Goal: Transaction & Acquisition: Purchase product/service

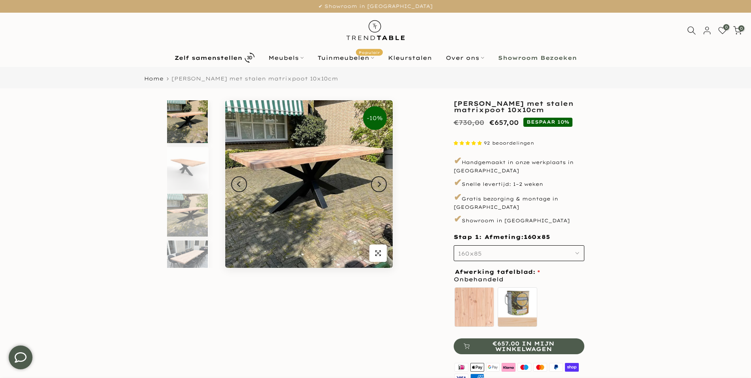
click at [543, 248] on button "160x85" at bounding box center [519, 253] width 131 height 16
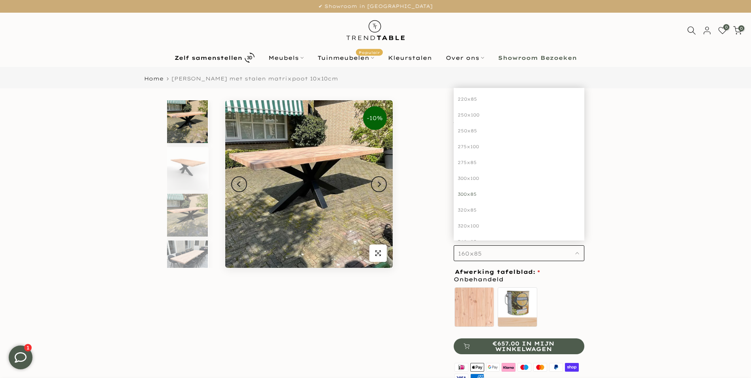
scroll to position [105, 0]
click at [471, 195] on div "300x85" at bounding box center [519, 203] width 131 height 16
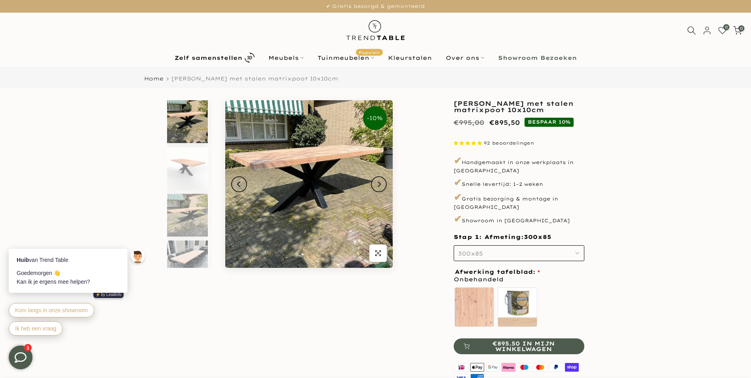
click at [197, 130] on img at bounding box center [187, 121] width 41 height 43
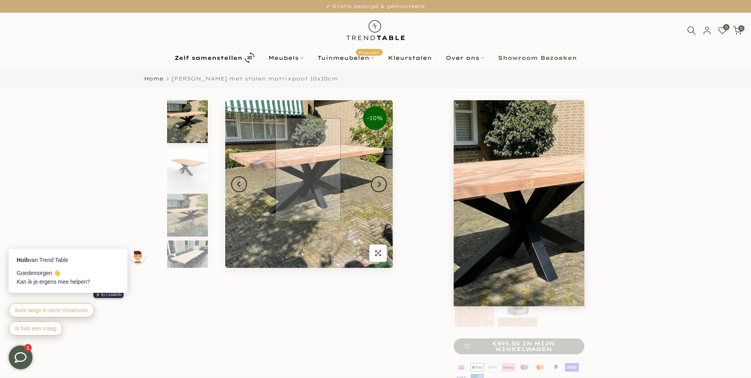
click at [308, 170] on img at bounding box center [309, 184] width 168 height 168
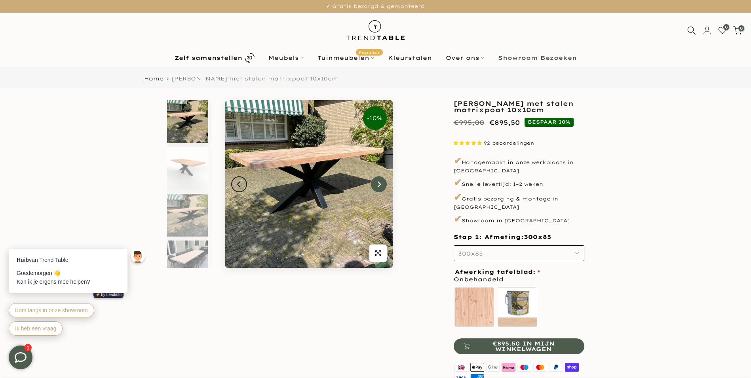
click at [381, 185] on icon "Next" at bounding box center [379, 184] width 6 height 6
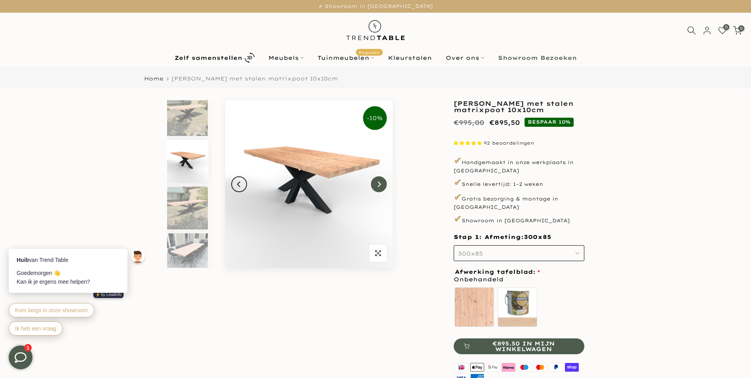
click at [381, 185] on icon "Next" at bounding box center [379, 184] width 6 height 6
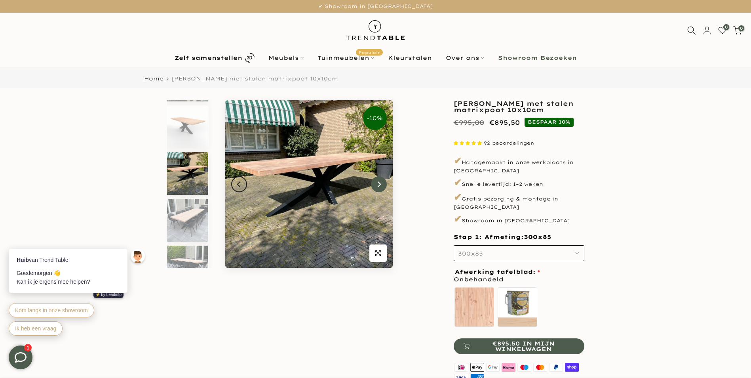
scroll to position [54, 0]
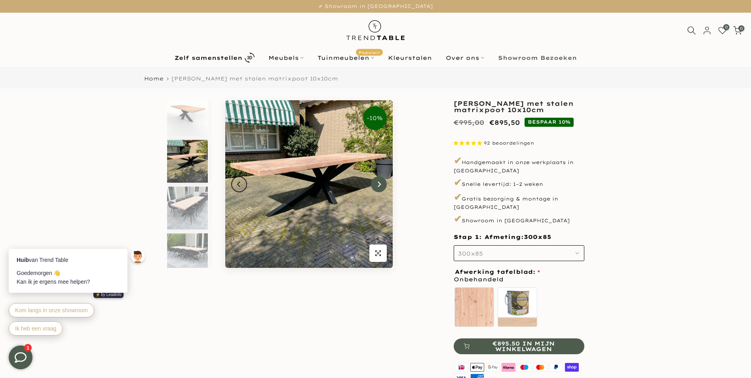
click at [381, 185] on icon "Next" at bounding box center [379, 184] width 6 height 6
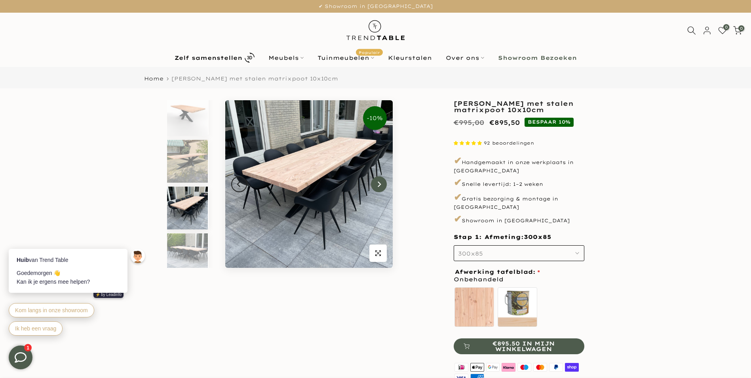
scroll to position [101, 0]
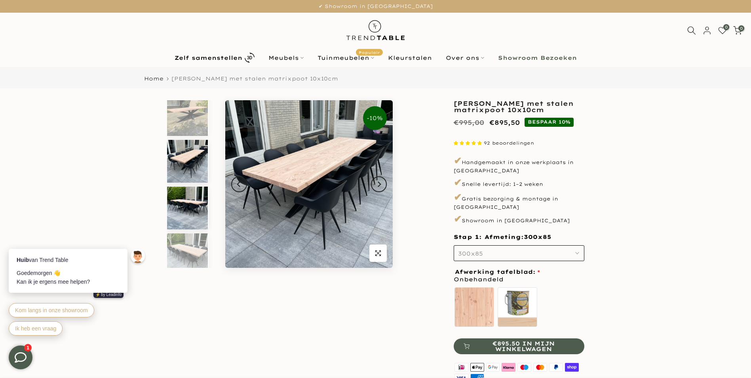
click at [190, 196] on img at bounding box center [187, 208] width 41 height 43
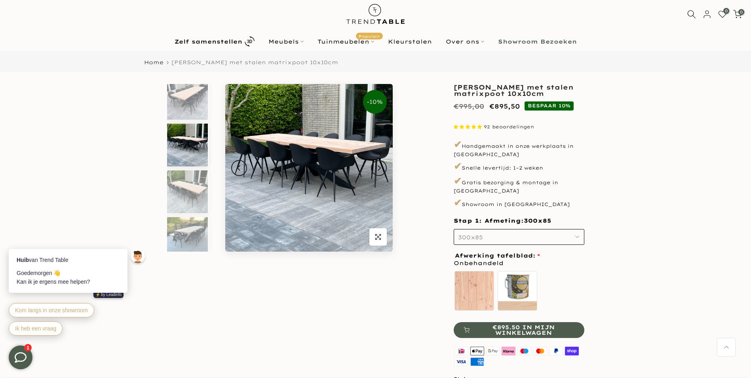
scroll to position [0, 0]
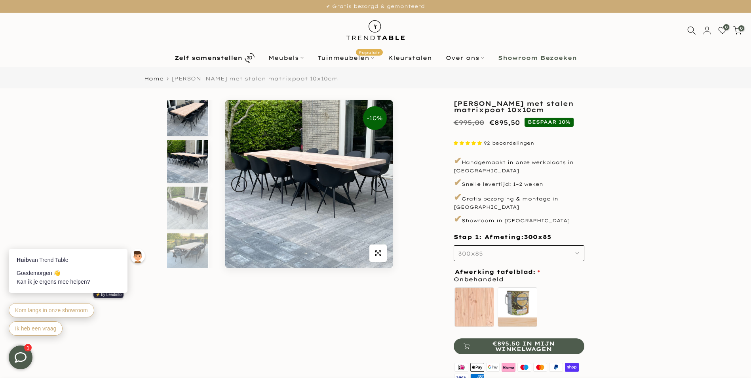
click at [185, 110] on img at bounding box center [187, 114] width 41 height 43
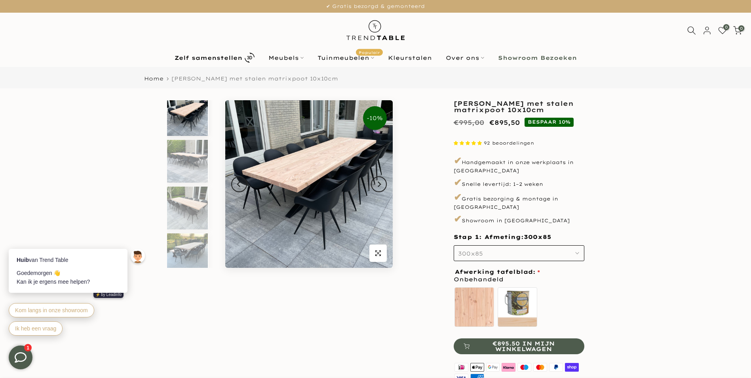
scroll to position [101, 0]
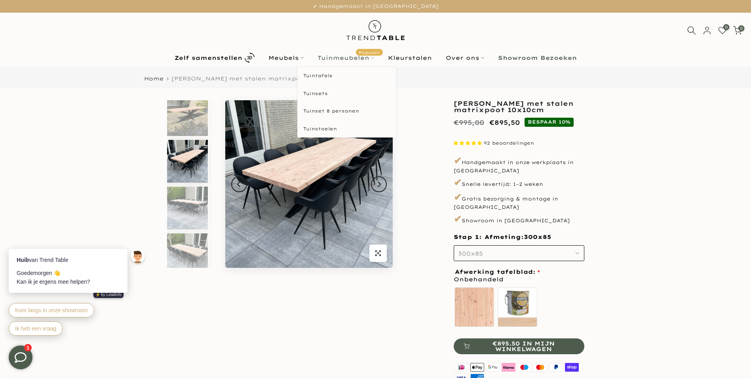
click at [349, 56] on link "Tuinmeubelen Populair" at bounding box center [345, 58] width 70 height 10
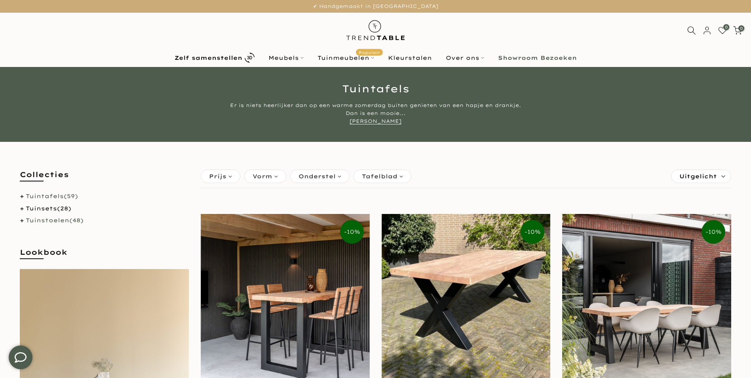
click at [48, 220] on link "Tuinstoelen (48)" at bounding box center [55, 220] width 58 height 7
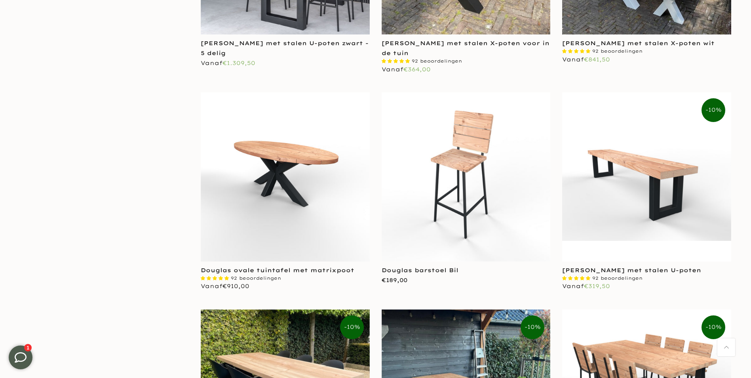
scroll to position [1822, 0]
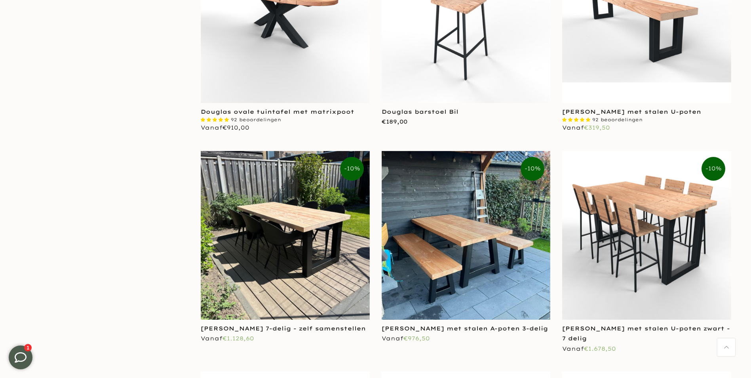
click at [312, 241] on img at bounding box center [285, 235] width 169 height 169
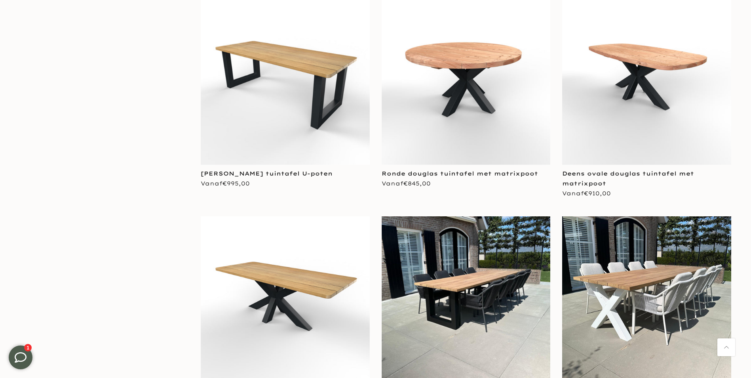
scroll to position [2257, 0]
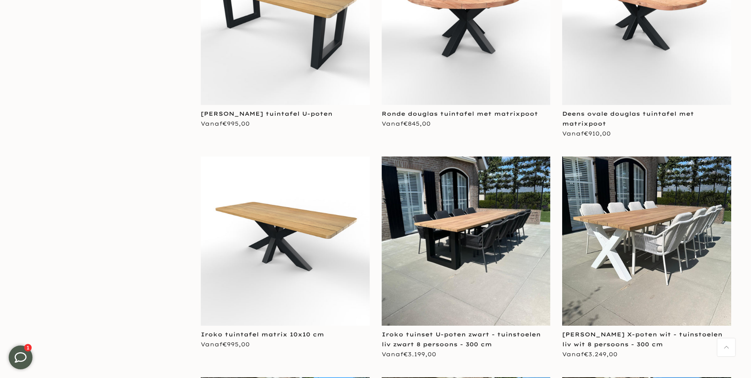
click at [462, 244] on img at bounding box center [466, 240] width 169 height 169
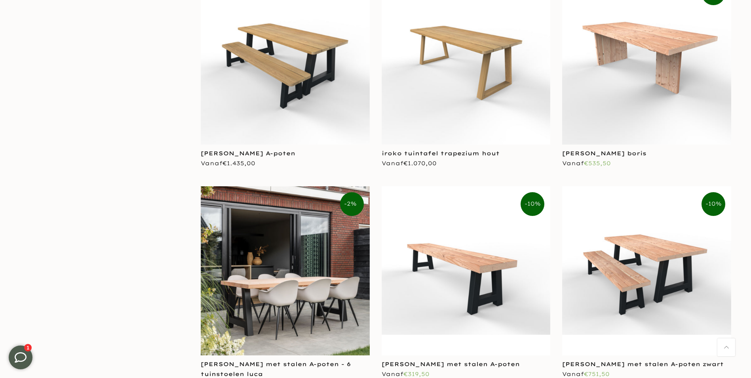
scroll to position [2891, 0]
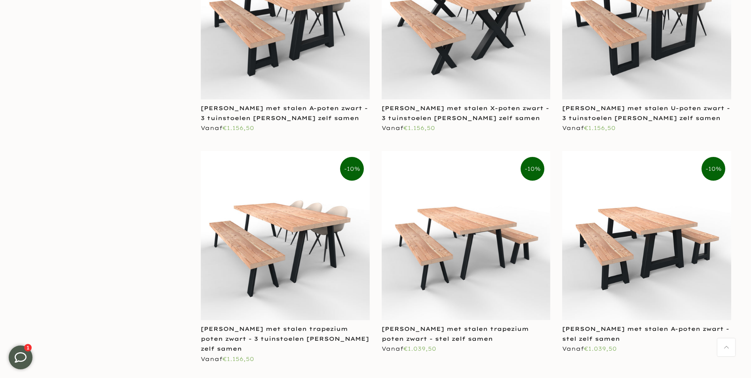
scroll to position [3960, 0]
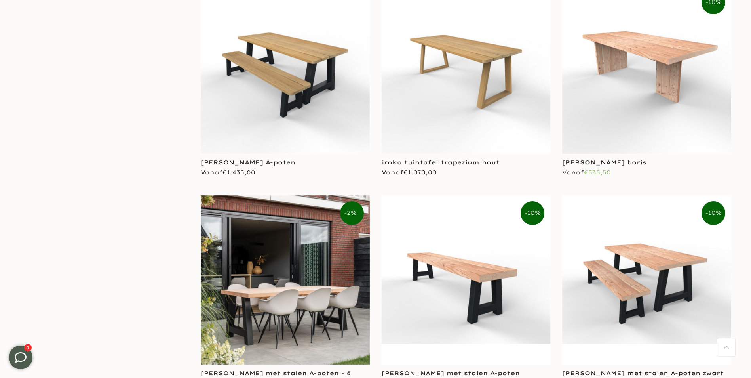
scroll to position [2912, 0]
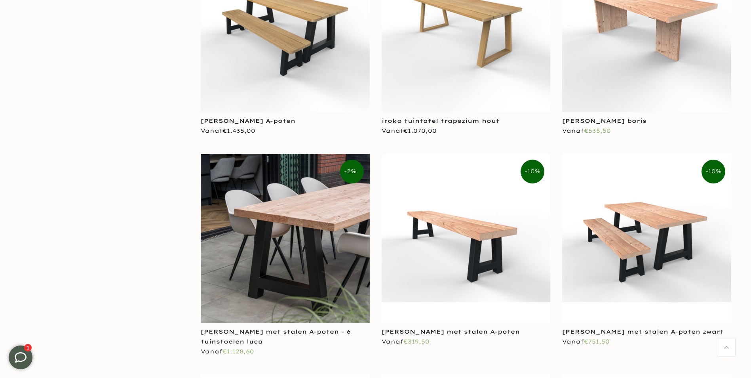
click at [320, 255] on img at bounding box center [285, 238] width 169 height 169
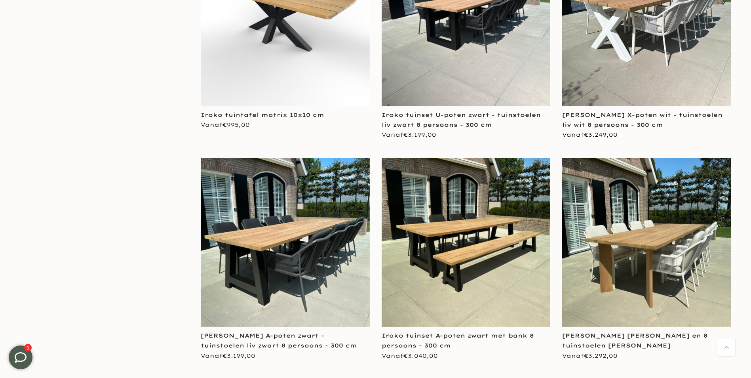
scroll to position [2279, 0]
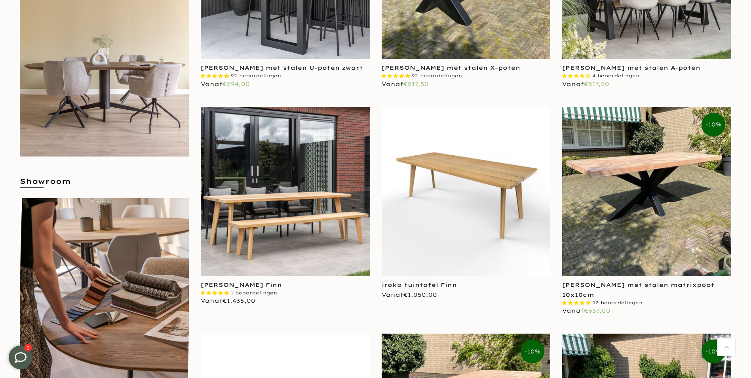
scroll to position [338, 0]
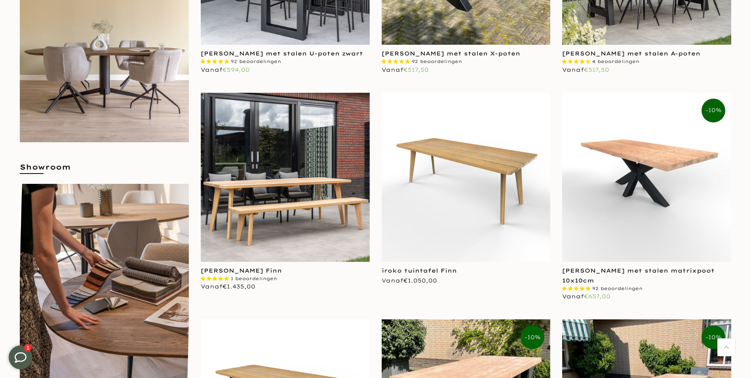
click at [655, 166] on img at bounding box center [646, 177] width 169 height 169
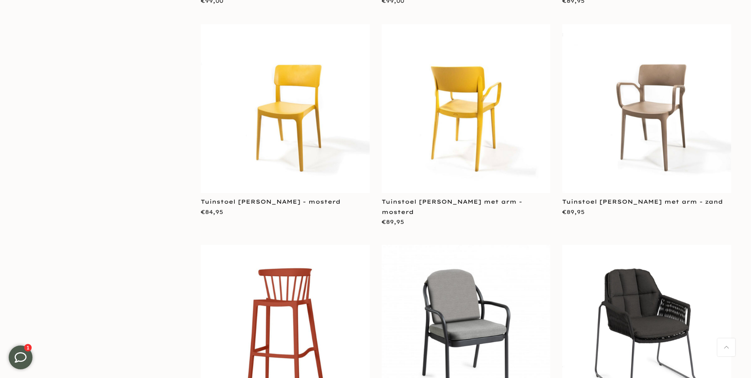
scroll to position [1307, 0]
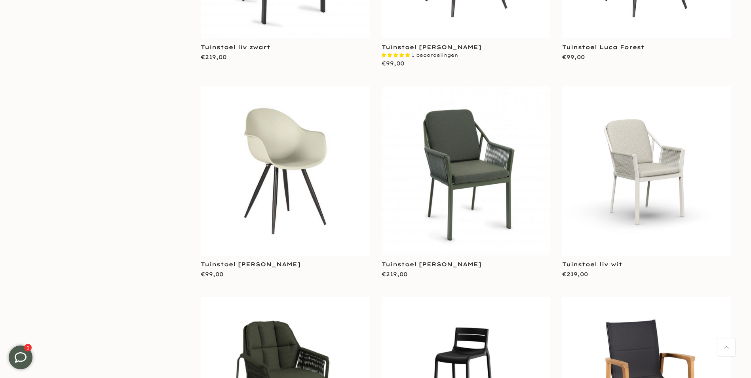
scroll to position [119, 0]
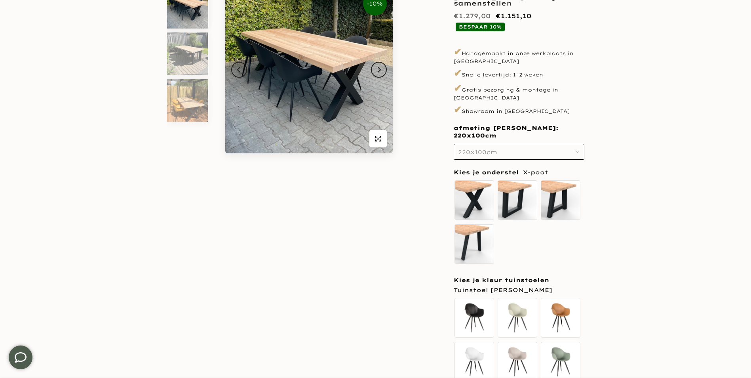
scroll to position [119, 0]
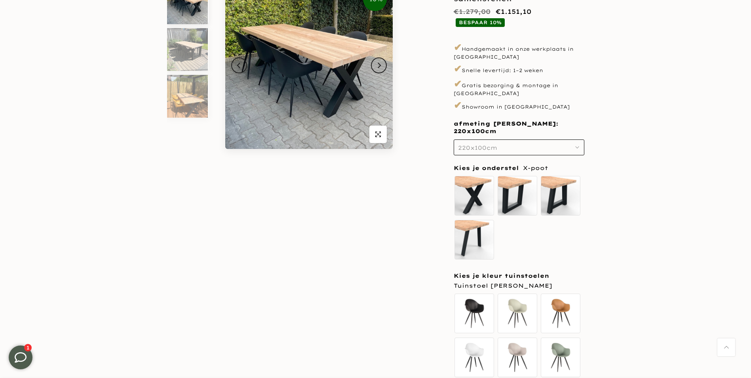
click at [577, 145] on icon "button" at bounding box center [577, 147] width 4 height 4
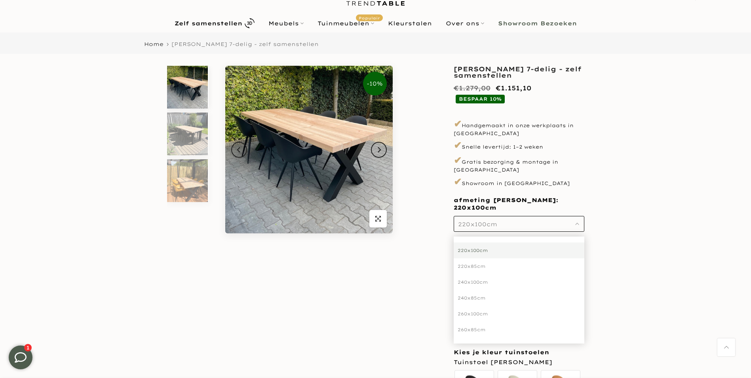
scroll to position [0, 0]
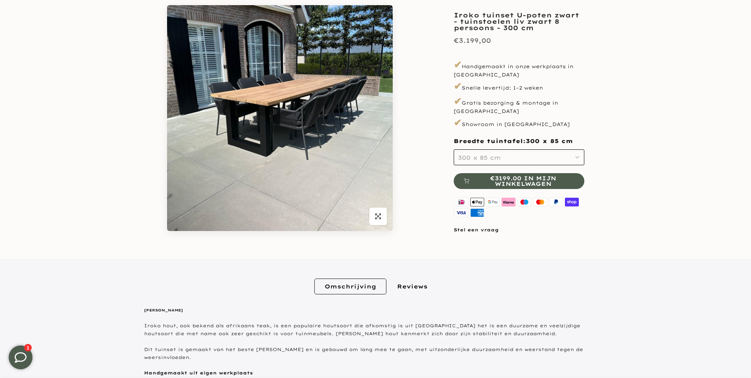
scroll to position [119, 0]
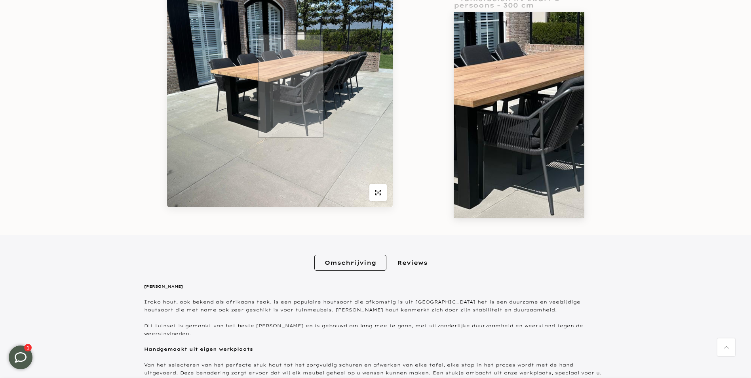
click at [291, 86] on img at bounding box center [280, 94] width 226 height 226
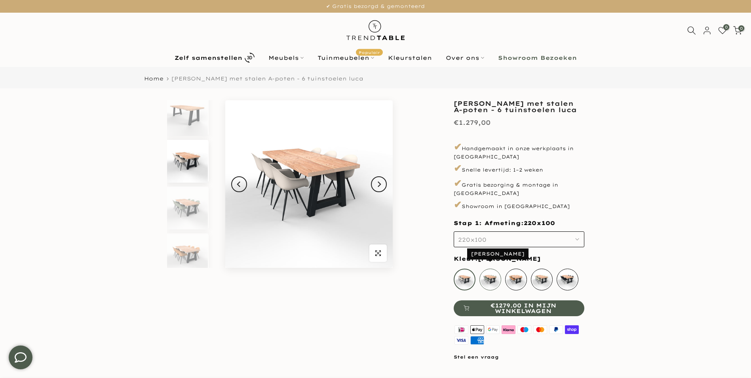
click at [488, 270] on div "[PERSON_NAME]" at bounding box center [491, 280] width 22 height 22
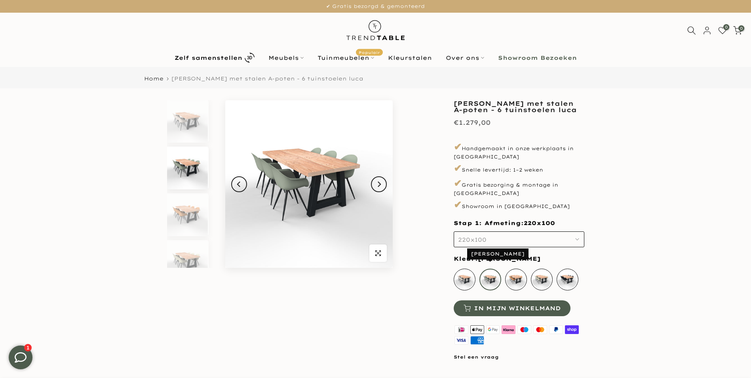
scroll to position [288, 0]
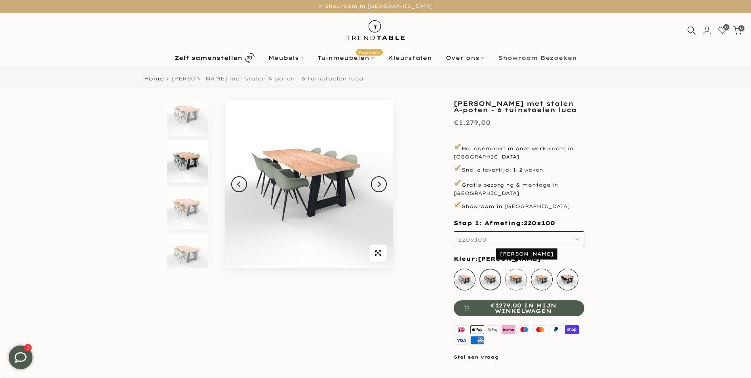
click at [518, 270] on div "[PERSON_NAME]" at bounding box center [516, 280] width 22 height 22
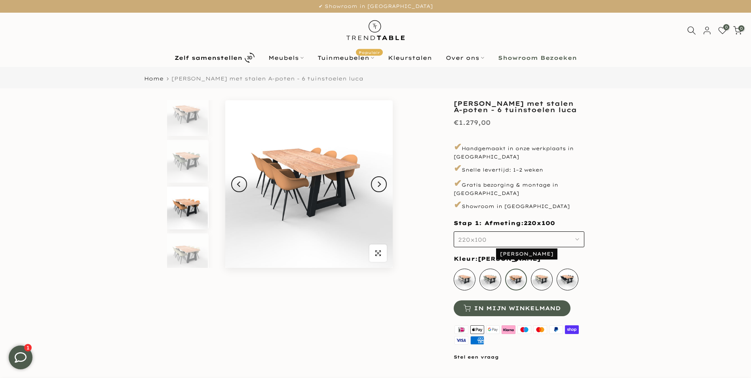
scroll to position [334, 0]
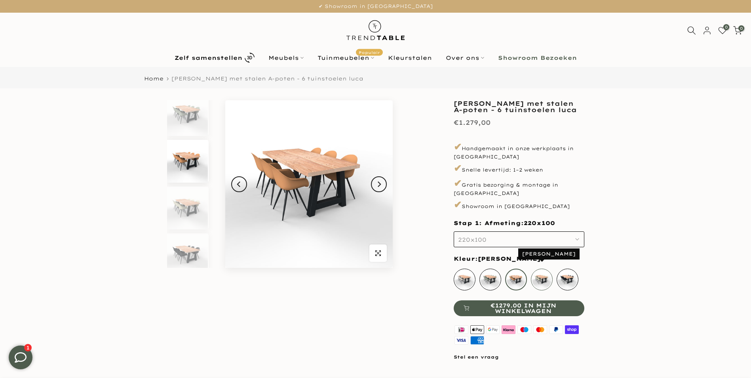
click at [538, 271] on div "[PERSON_NAME]" at bounding box center [542, 280] width 22 height 22
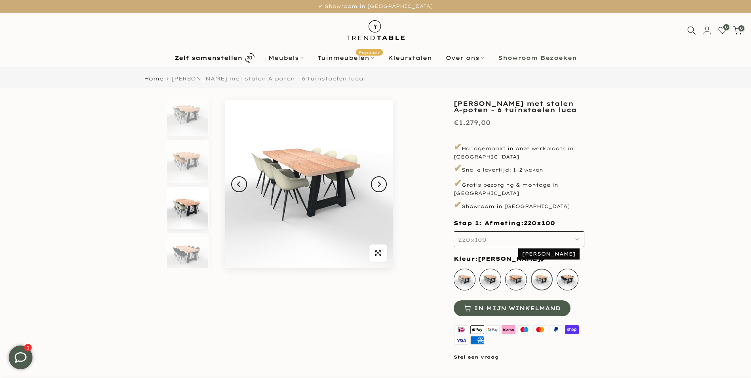
scroll to position [343, 0]
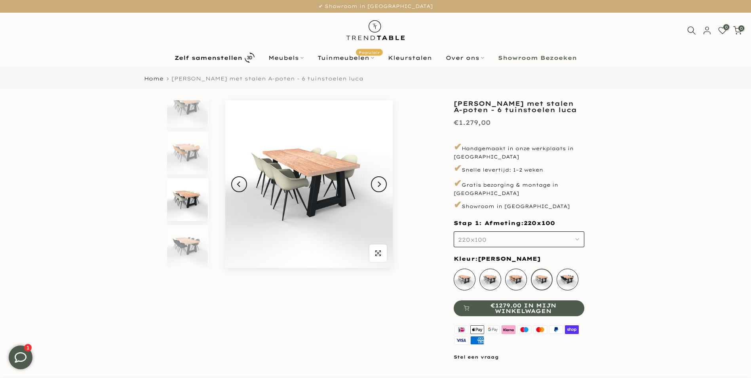
click at [573, 236] on button "220x100" at bounding box center [519, 239] width 131 height 16
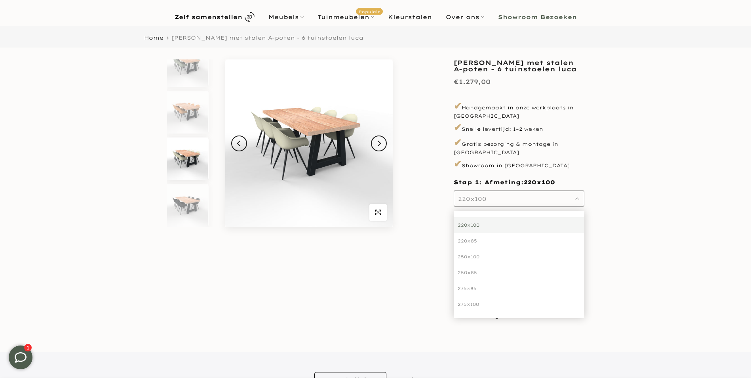
scroll to position [79, 0]
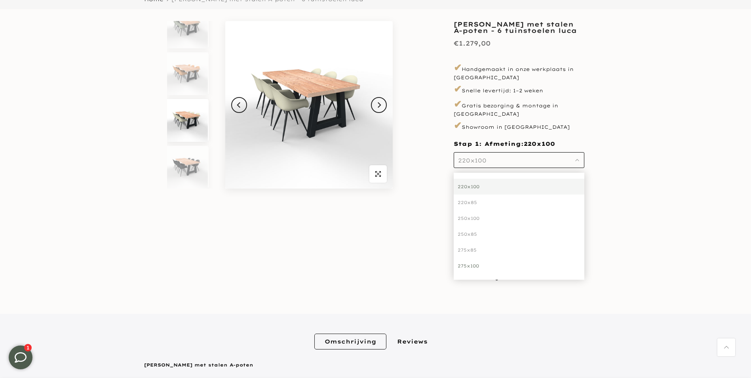
click at [476, 259] on div "275x100" at bounding box center [519, 266] width 131 height 16
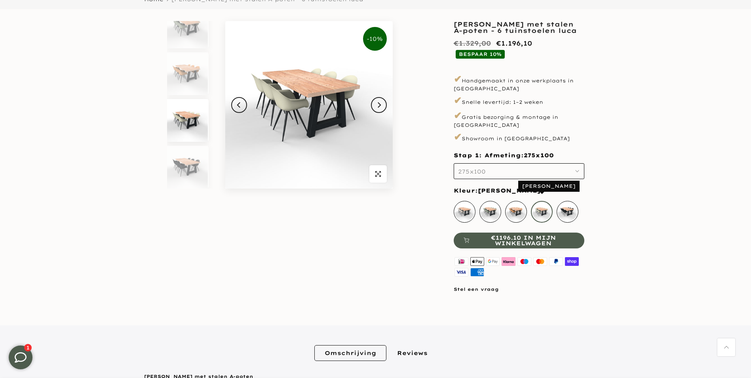
click at [540, 204] on div "[PERSON_NAME]" at bounding box center [542, 212] width 22 height 22
click at [572, 204] on div "[PERSON_NAME]" at bounding box center [568, 212] width 22 height 22
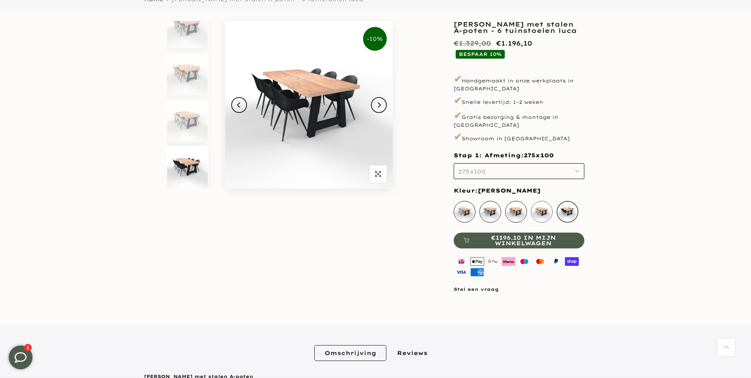
click at [546, 205] on div "Luca Breeze" at bounding box center [542, 212] width 22 height 22
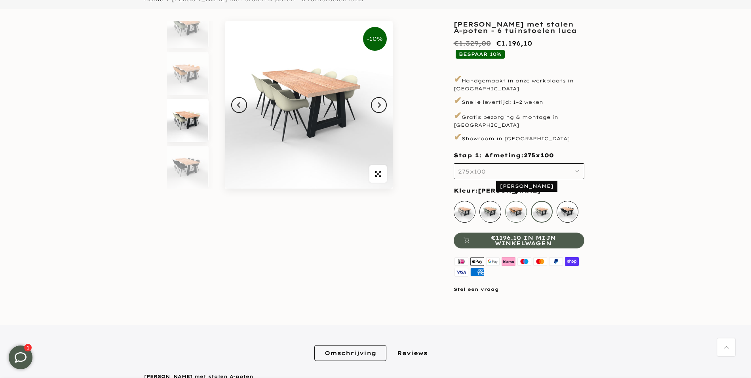
click at [516, 206] on div "Luca oker" at bounding box center [516, 212] width 22 height 22
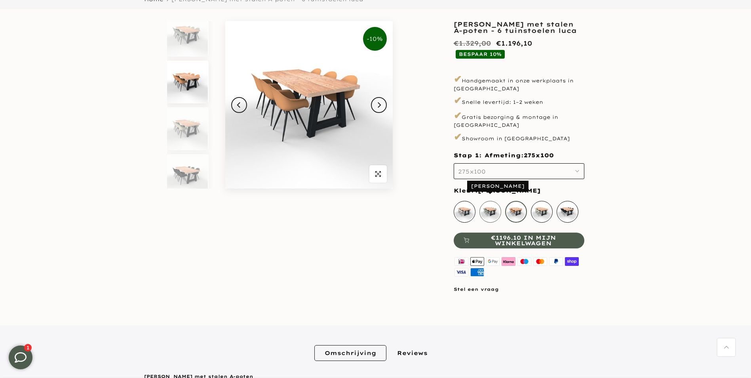
click at [490, 206] on div "Luca Forest" at bounding box center [491, 212] width 22 height 22
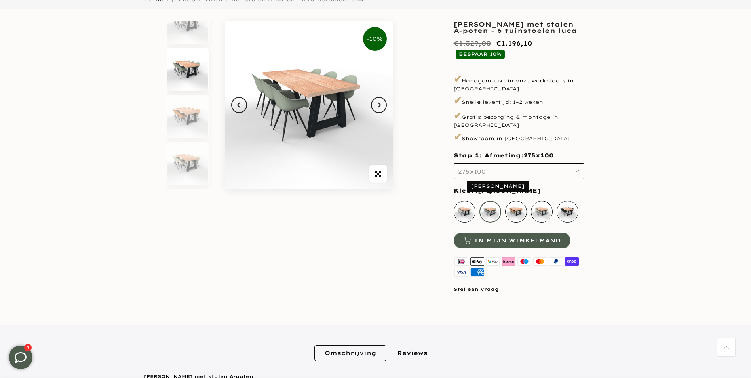
scroll to position [288, 0]
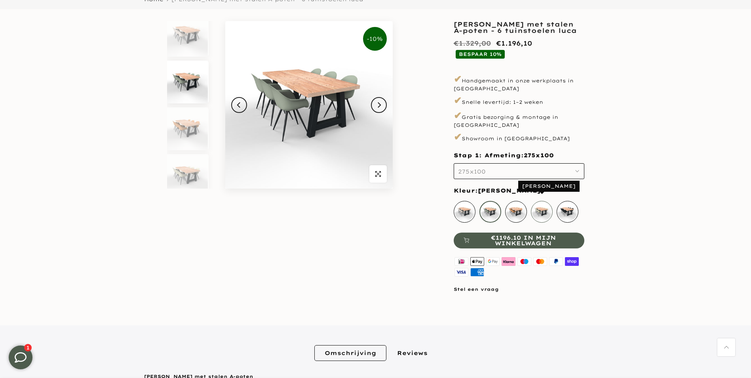
click at [543, 201] on div "Luca Breeze" at bounding box center [542, 212] width 22 height 22
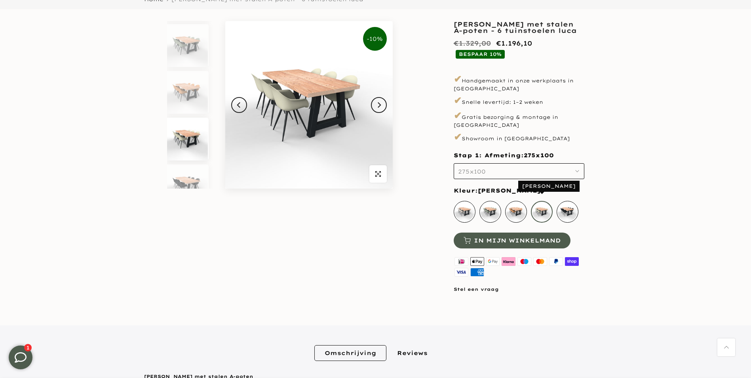
scroll to position [343, 0]
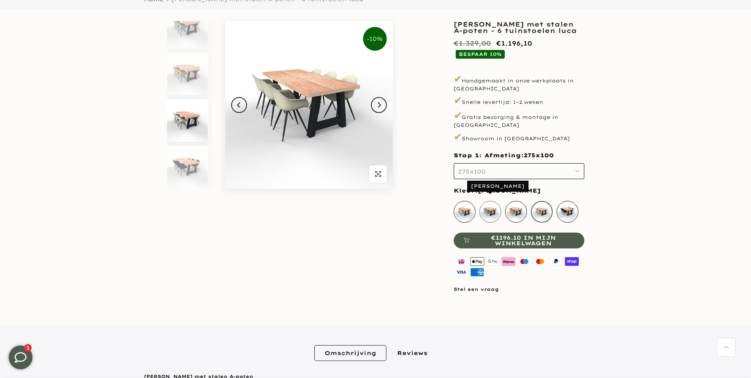
click at [484, 207] on div "Luca Forest" at bounding box center [491, 212] width 22 height 22
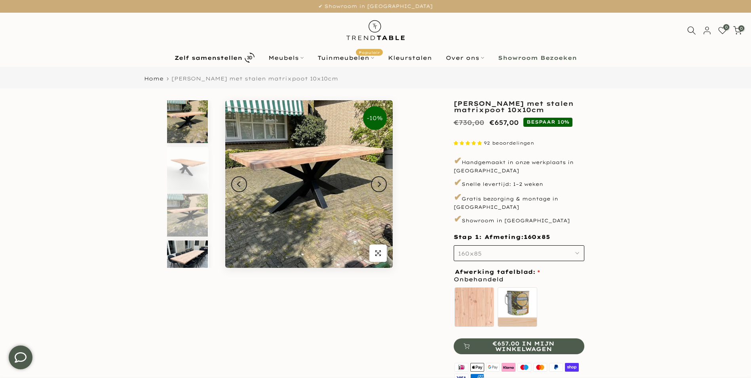
click at [192, 250] on img at bounding box center [187, 261] width 41 height 43
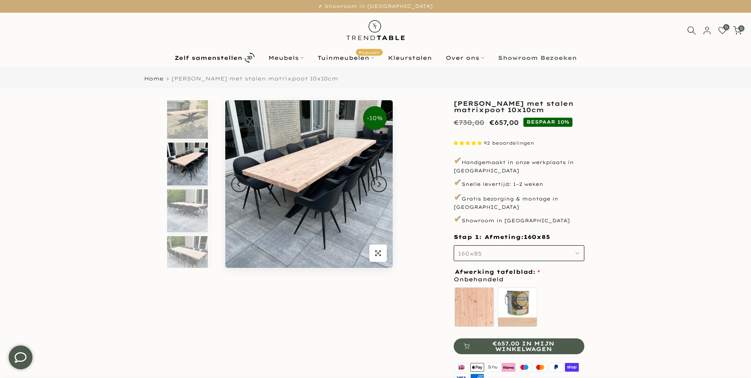
scroll to position [101, 0]
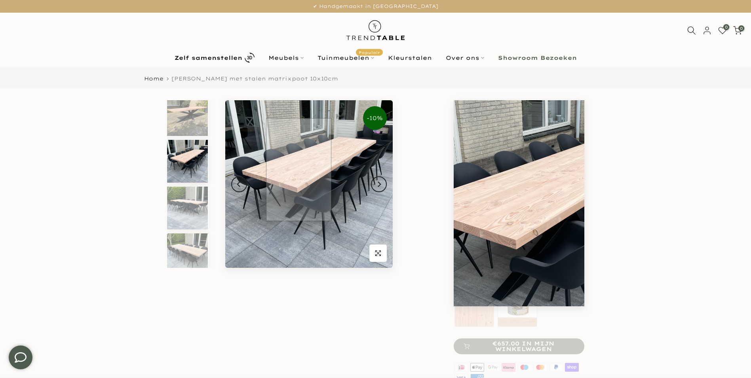
click at [299, 170] on img at bounding box center [309, 184] width 168 height 168
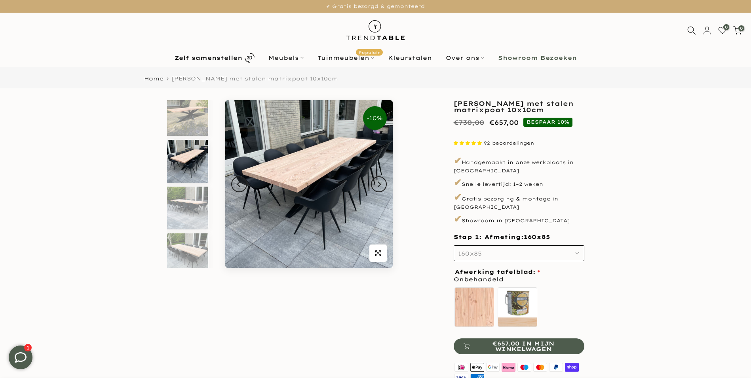
click at [565, 247] on button "160x85" at bounding box center [519, 253] width 131 height 16
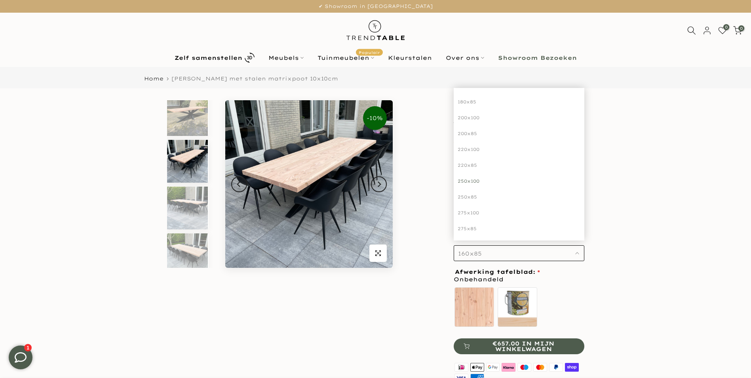
scroll to position [119, 0]
click at [476, 182] on div "300x85" at bounding box center [519, 189] width 131 height 16
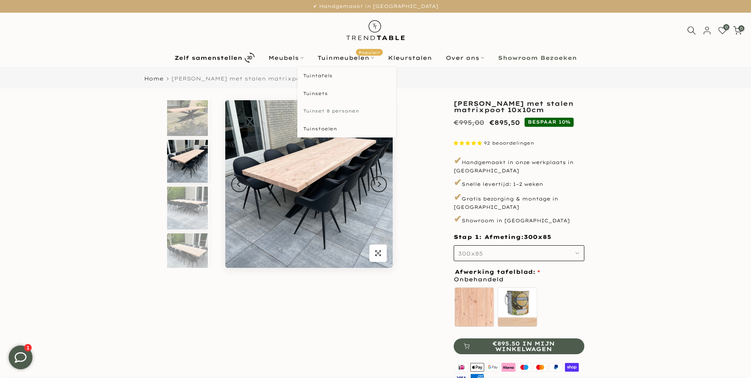
click at [342, 111] on link "Tuinset 8 personen" at bounding box center [346, 111] width 99 height 18
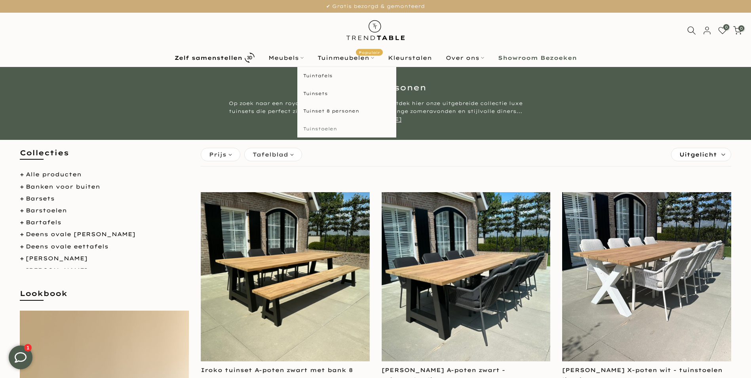
click at [322, 128] on link "Tuinstoelen" at bounding box center [346, 129] width 99 height 18
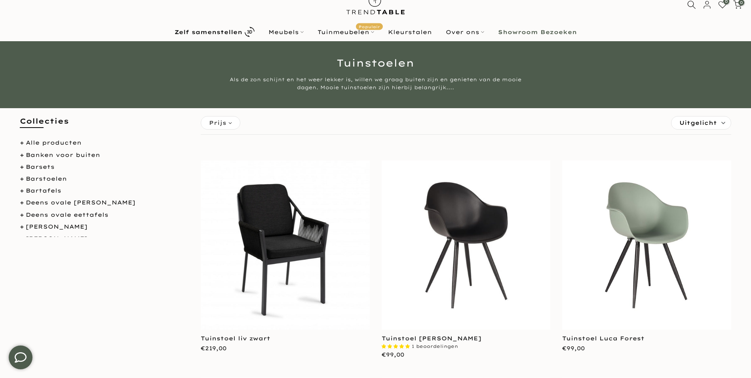
scroll to position [40, 0]
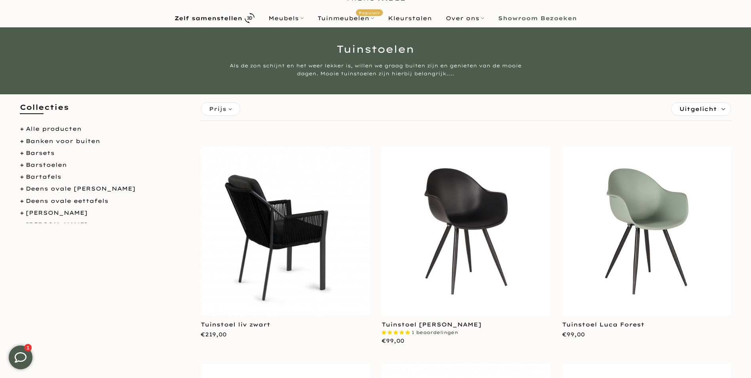
click at [267, 226] on img at bounding box center [285, 231] width 169 height 169
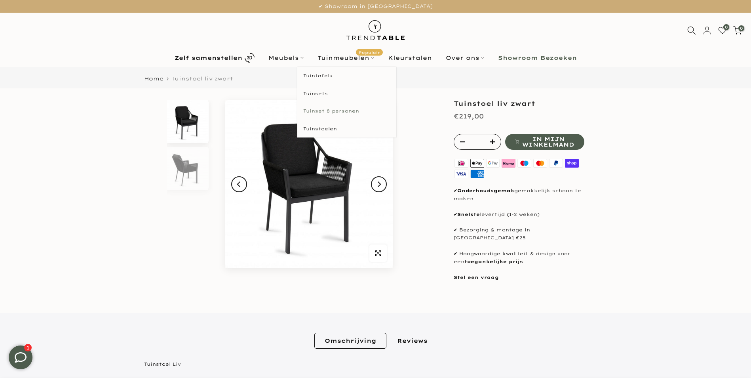
click at [336, 110] on link "Tuinset 8 personen" at bounding box center [346, 111] width 99 height 18
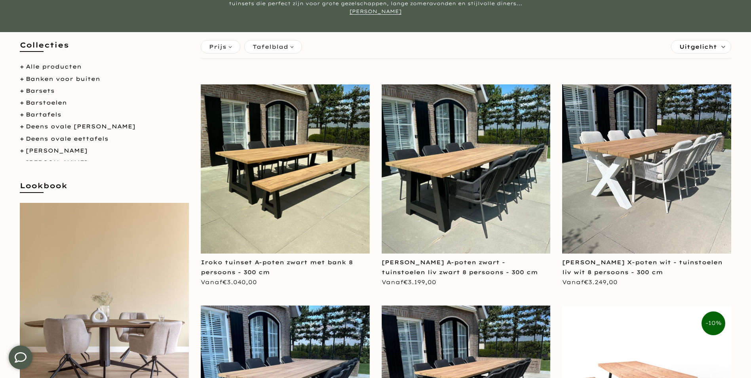
scroll to position [119, 0]
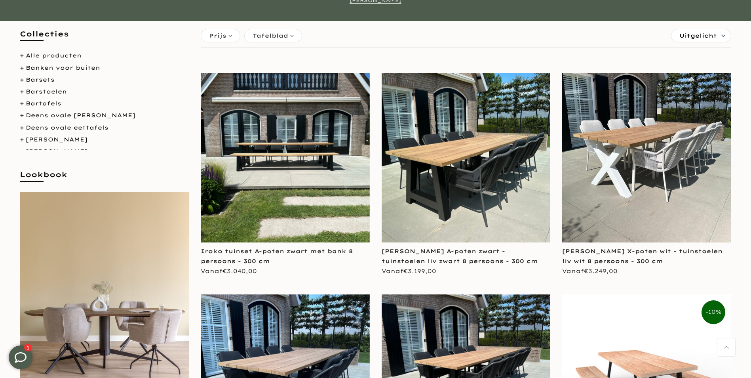
click at [295, 156] on img at bounding box center [285, 157] width 169 height 169
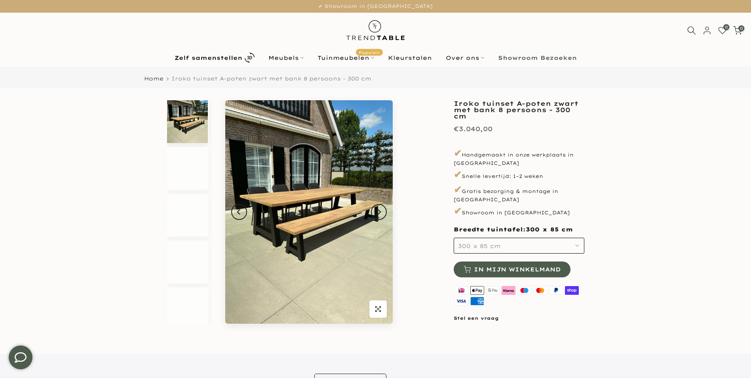
click at [283, 210] on img at bounding box center [309, 211] width 168 height 223
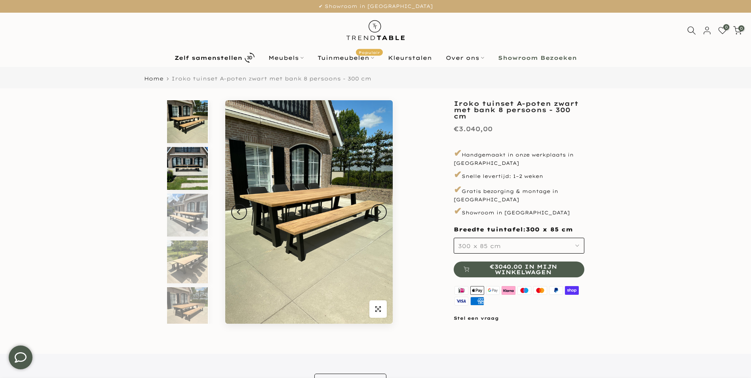
click at [194, 177] on img at bounding box center [187, 168] width 41 height 43
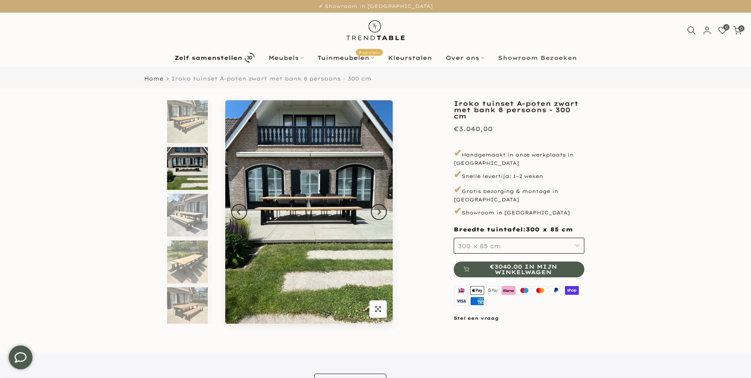
scroll to position [7, 0]
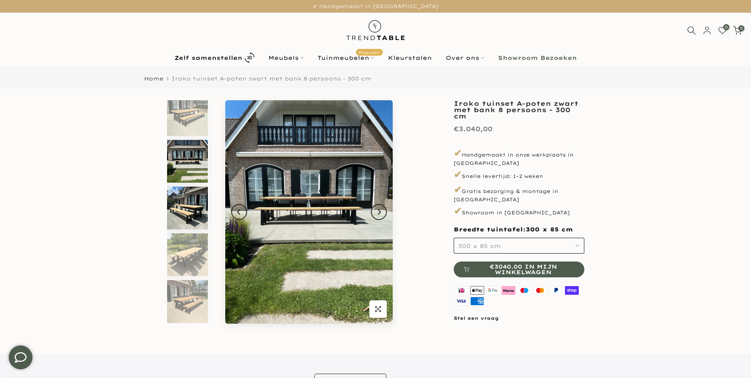
click at [194, 206] on img at bounding box center [187, 208] width 41 height 43
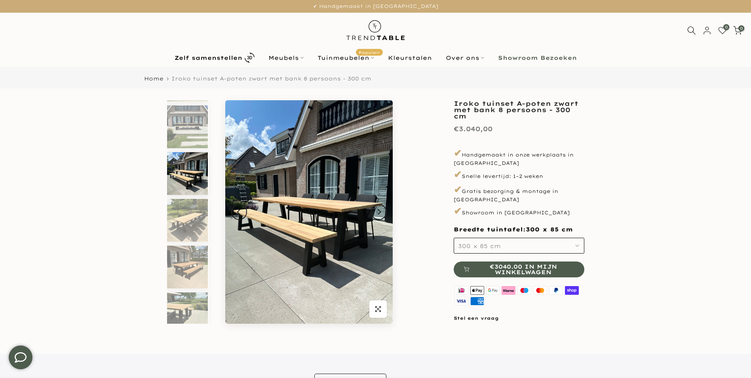
scroll to position [54, 0]
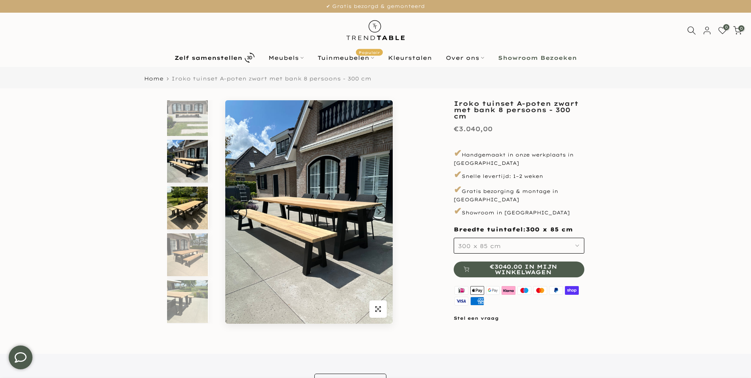
click at [189, 225] on img at bounding box center [187, 208] width 41 height 43
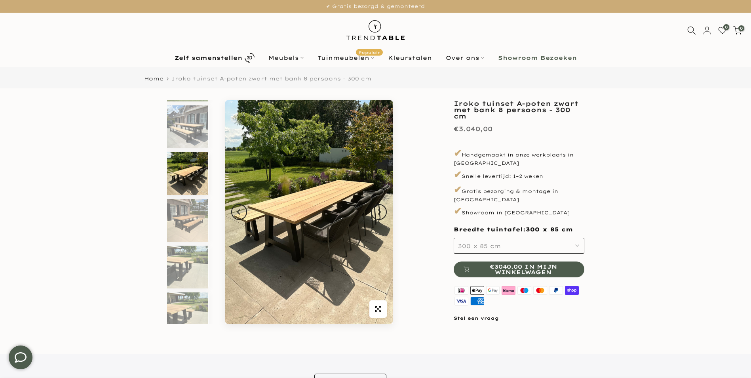
scroll to position [101, 0]
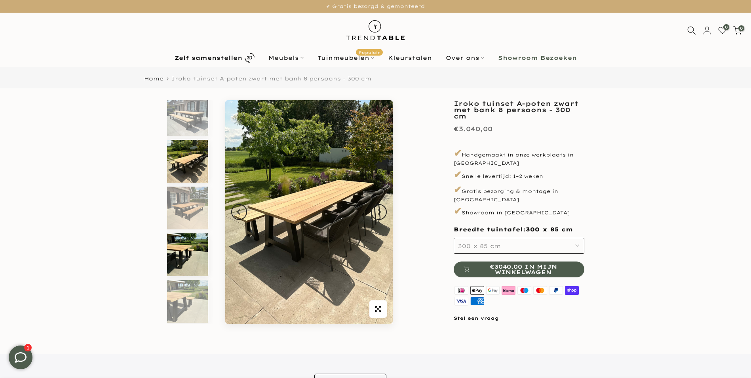
click at [188, 246] on img at bounding box center [187, 254] width 41 height 43
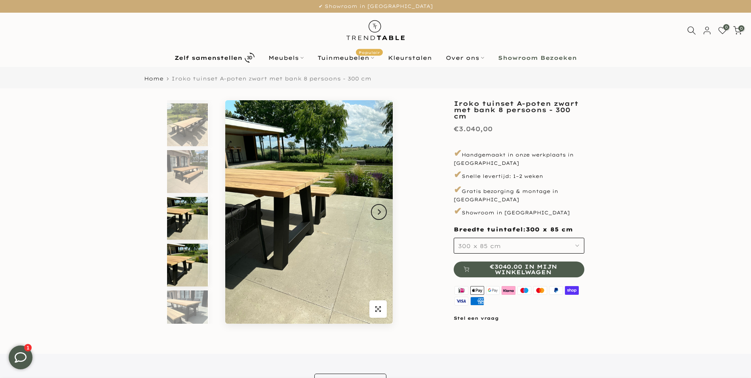
scroll to position [158, 0]
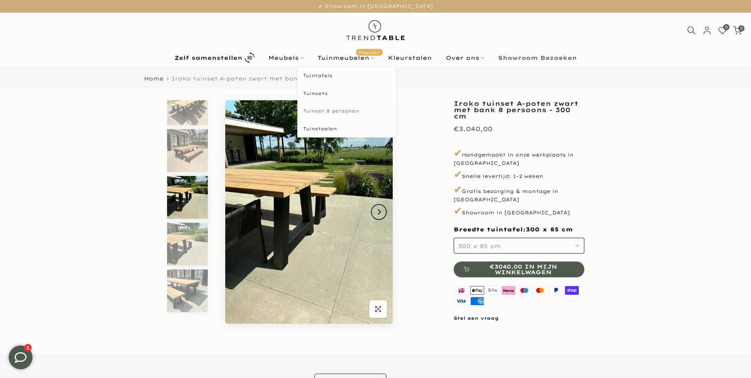
click at [335, 112] on link "Tuinset 8 personen" at bounding box center [346, 111] width 99 height 18
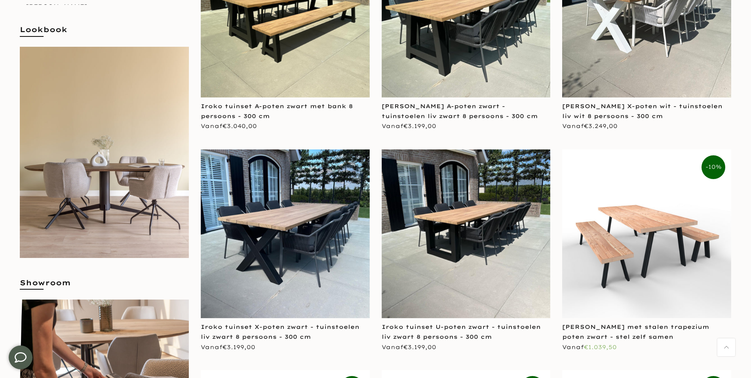
scroll to position [277, 0]
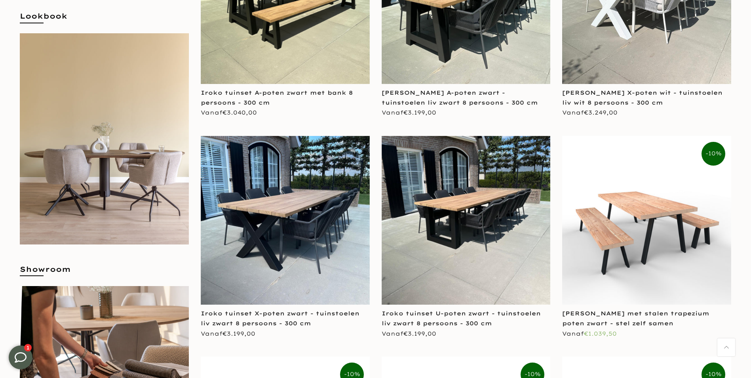
click at [312, 223] on img at bounding box center [285, 220] width 169 height 169
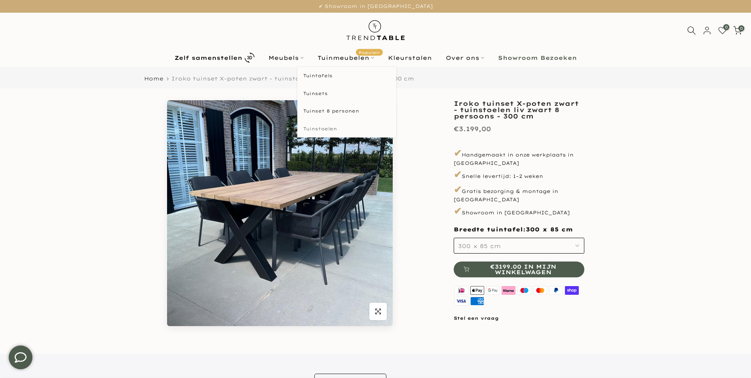
click at [322, 128] on link "Tuinstoelen" at bounding box center [346, 129] width 99 height 18
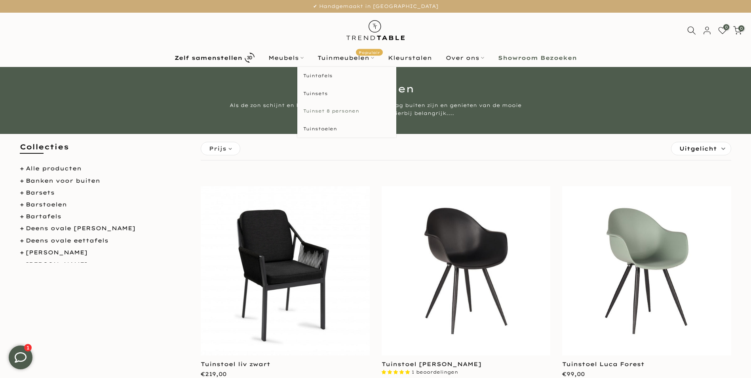
click at [328, 112] on link "Tuinset 8 personen" at bounding box center [346, 111] width 99 height 18
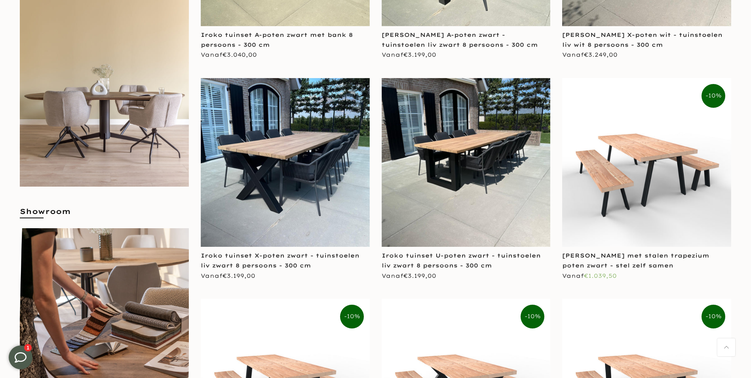
scroll to position [356, 0]
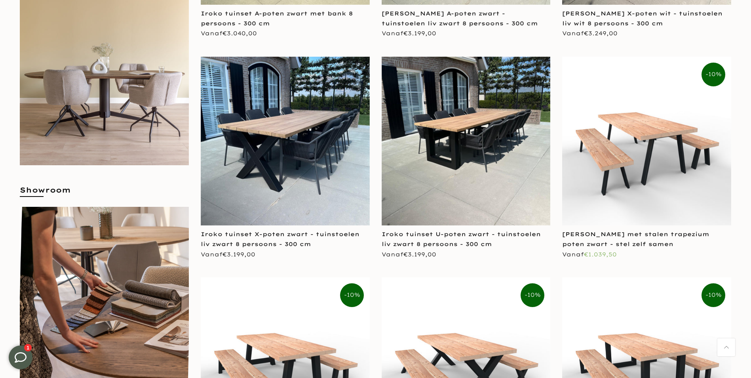
click at [287, 172] on img at bounding box center [285, 141] width 169 height 169
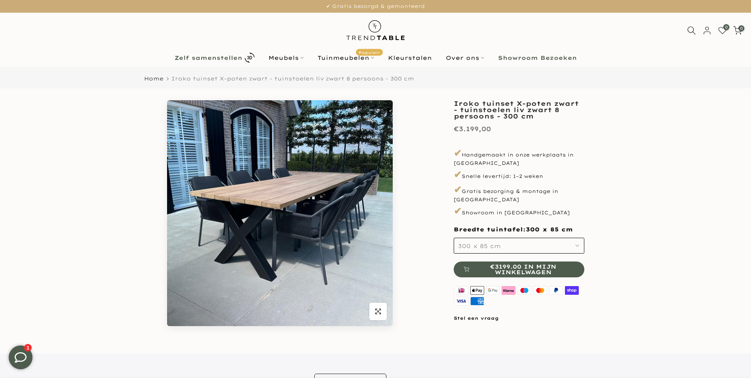
click at [219, 56] on b "Zelf samenstellen" at bounding box center [209, 58] width 68 height 6
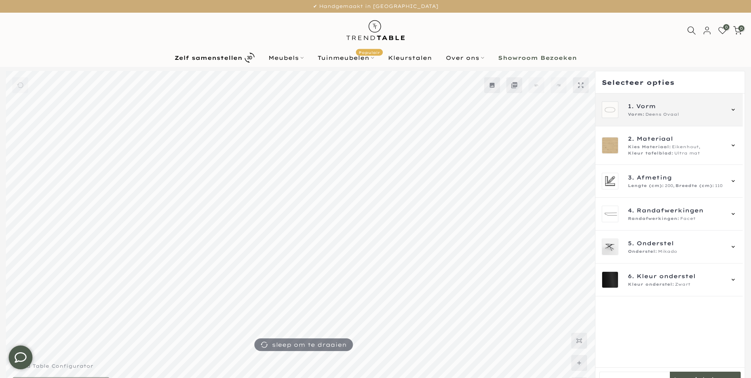
click at [657, 107] on span "1. Vorm" at bounding box center [676, 106] width 96 height 9
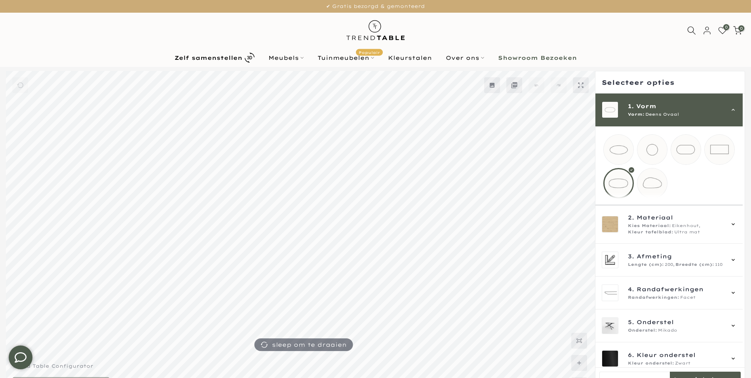
click at [724, 151] on mmq-loader at bounding box center [720, 150] width 30 height 30
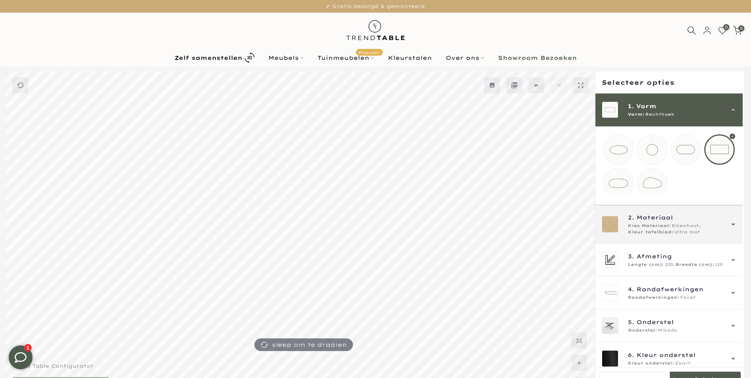
click at [703, 235] on div "Kies Materiaal: Eikenhout, Kleur tafelblad: Ultra mat" at bounding box center [676, 229] width 96 height 13
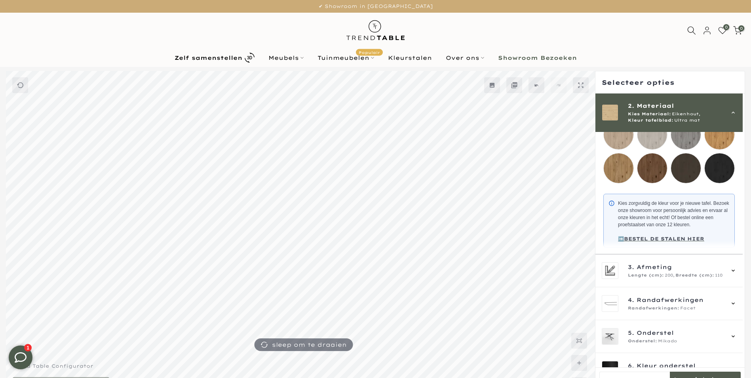
scroll to position [174, 0]
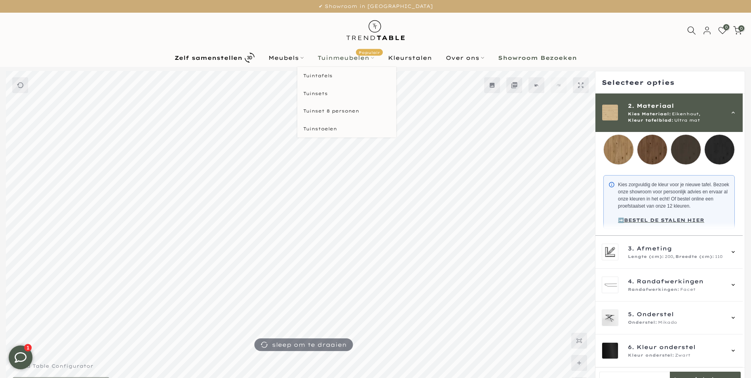
click at [343, 60] on link "Tuinmeubelen Populair" at bounding box center [345, 58] width 70 height 10
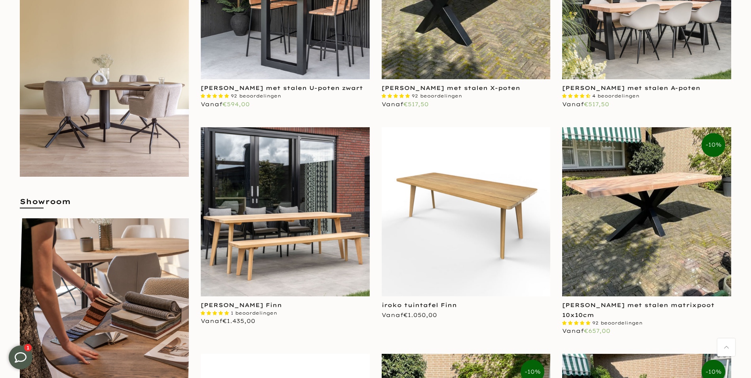
scroll to position [356, 0]
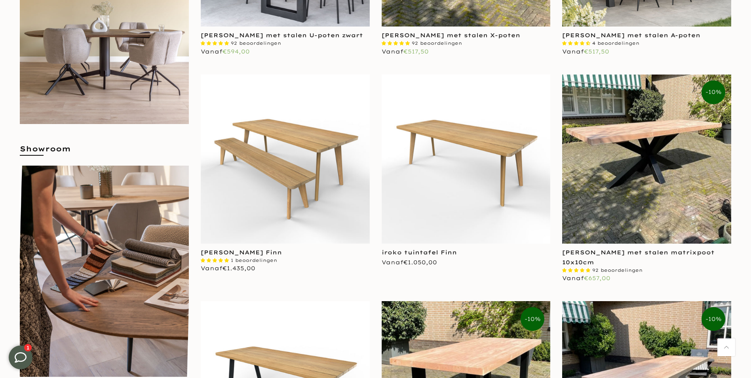
click at [314, 162] on img at bounding box center [285, 158] width 169 height 169
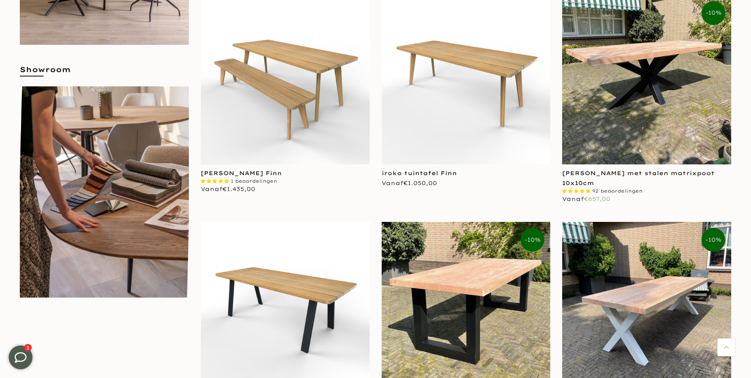
click at [317, 86] on img at bounding box center [285, 79] width 169 height 169
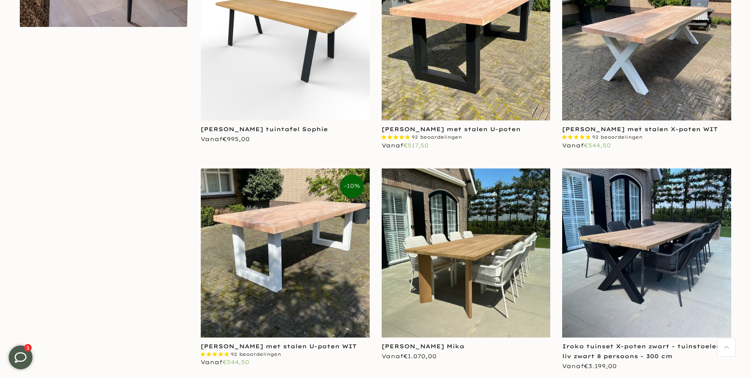
scroll to position [713, 0]
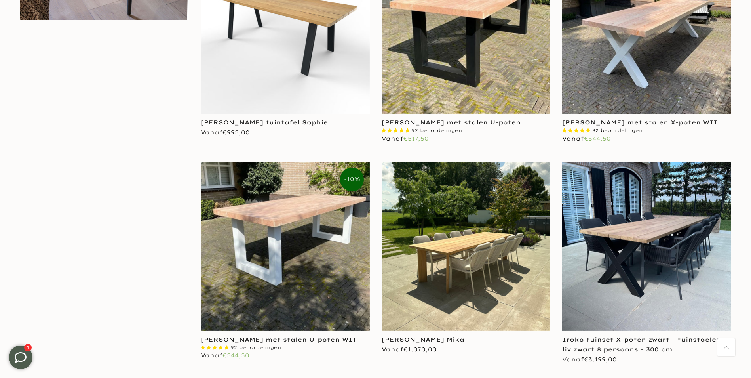
click at [454, 257] on img at bounding box center [466, 246] width 169 height 169
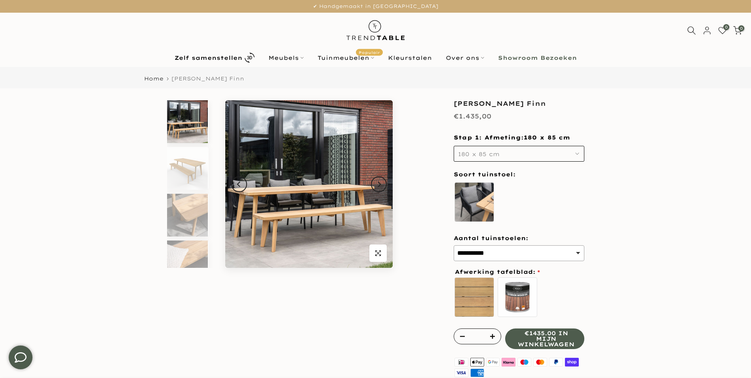
click at [562, 152] on button "180 x 85 cm" at bounding box center [519, 154] width 131 height 16
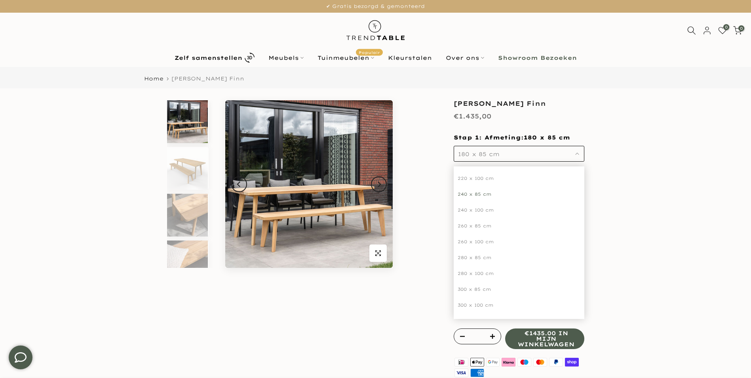
scroll to position [79, 0]
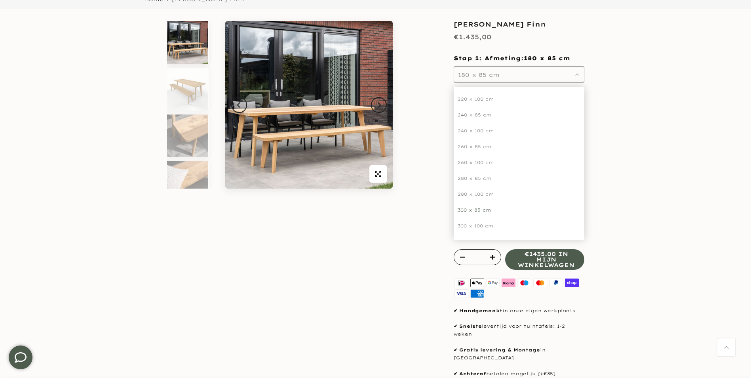
click at [476, 210] on div "300 x 85 cm" at bounding box center [519, 210] width 131 height 16
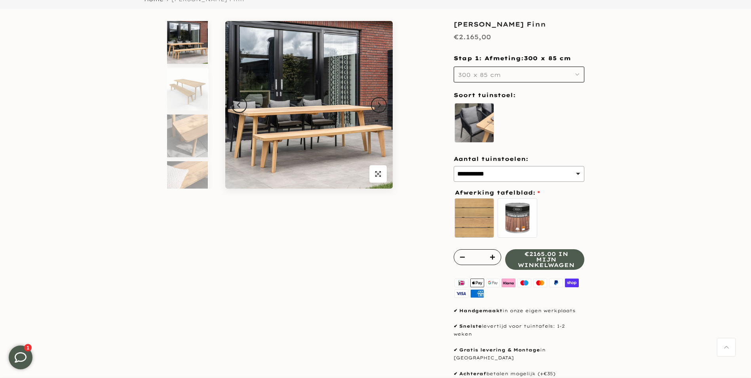
click at [573, 175] on select "**********" at bounding box center [519, 174] width 131 height 16
select select "*"
click at [454, 166] on select "**********" at bounding box center [519, 174] width 131 height 16
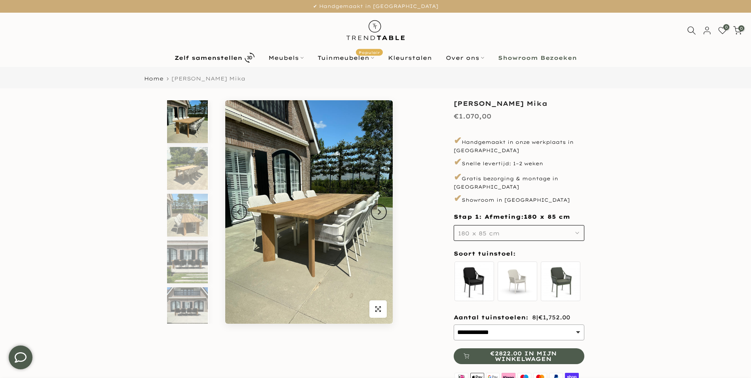
click at [557, 225] on button "180 x 85 cm" at bounding box center [519, 233] width 131 height 16
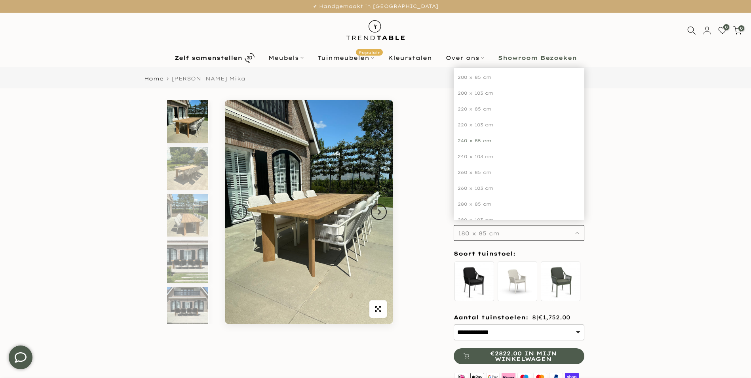
scroll to position [81, 0]
click at [486, 183] on div "300 x 85 cm" at bounding box center [519, 191] width 131 height 16
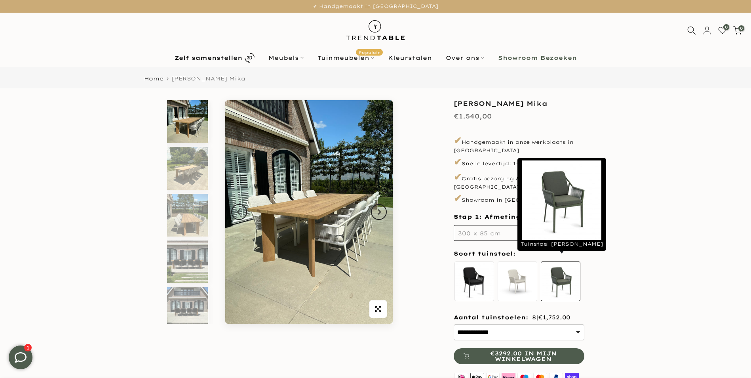
click at [550, 272] on label "Tuinstoel [PERSON_NAME]" at bounding box center [561, 281] width 40 height 40
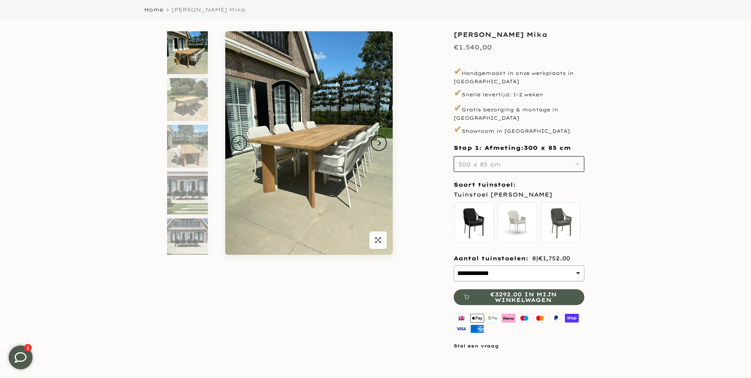
scroll to position [79, 0]
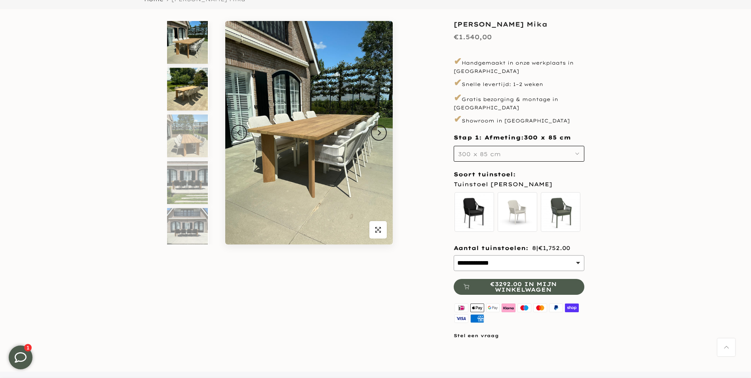
click at [186, 91] on img at bounding box center [187, 89] width 41 height 43
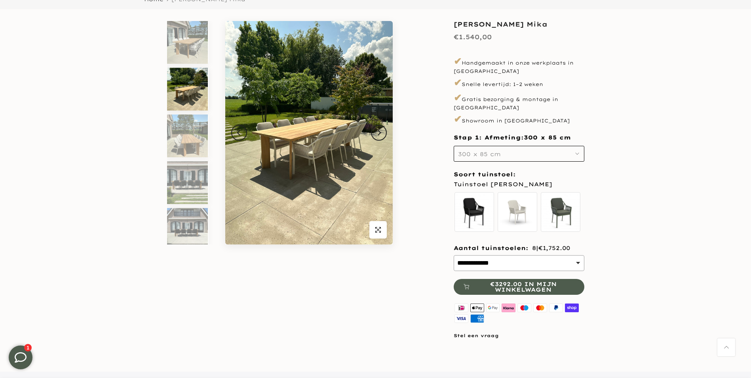
scroll to position [7, 0]
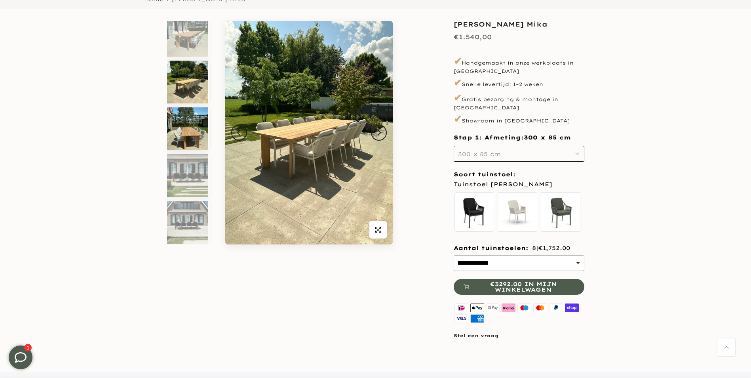
click at [187, 122] on img at bounding box center [187, 128] width 41 height 43
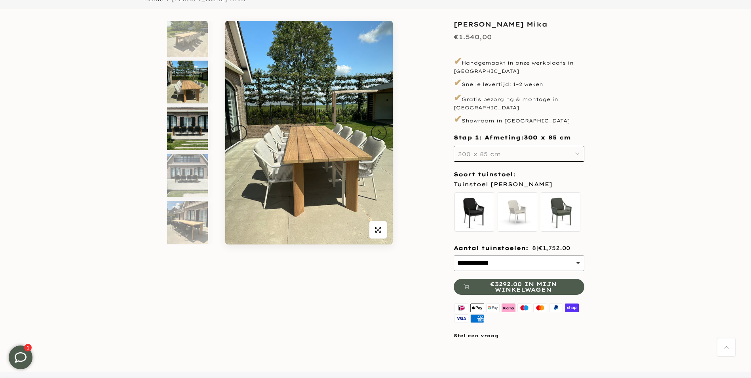
click at [186, 137] on img at bounding box center [187, 128] width 41 height 43
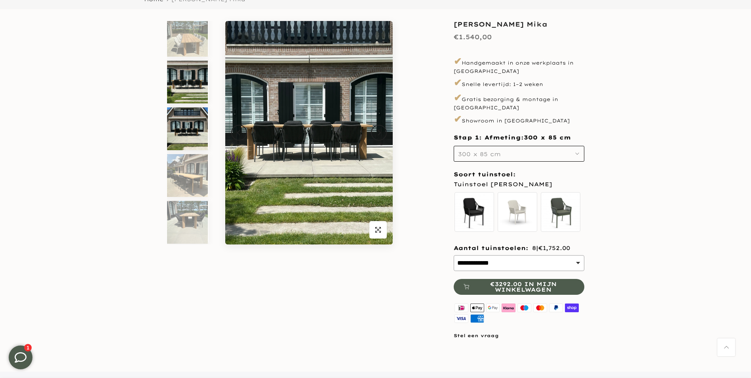
click at [187, 141] on img at bounding box center [187, 128] width 41 height 43
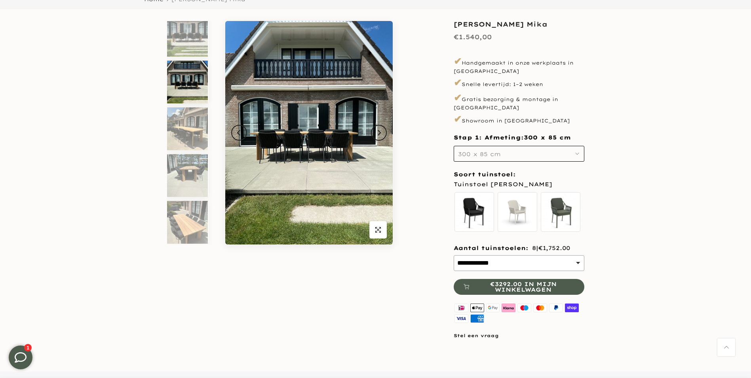
click at [187, 141] on img at bounding box center [187, 128] width 41 height 43
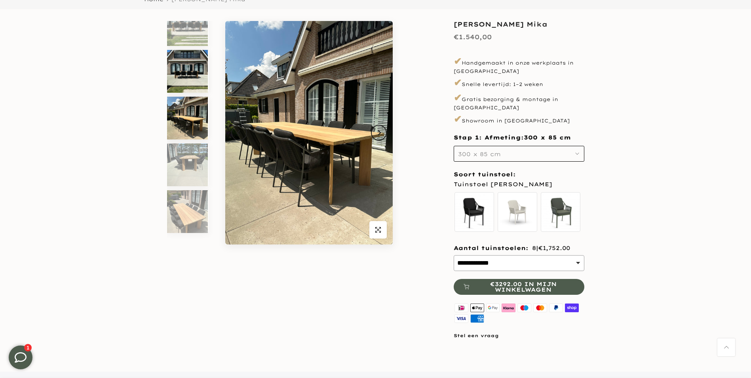
click at [187, 141] on div at bounding box center [187, 124] width 41 height 54
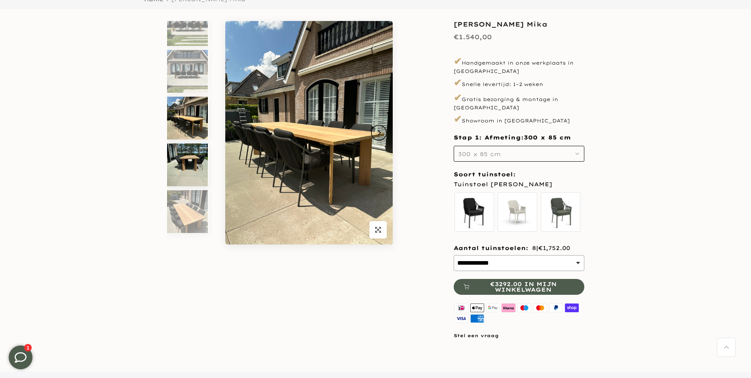
click at [187, 150] on img at bounding box center [187, 164] width 41 height 43
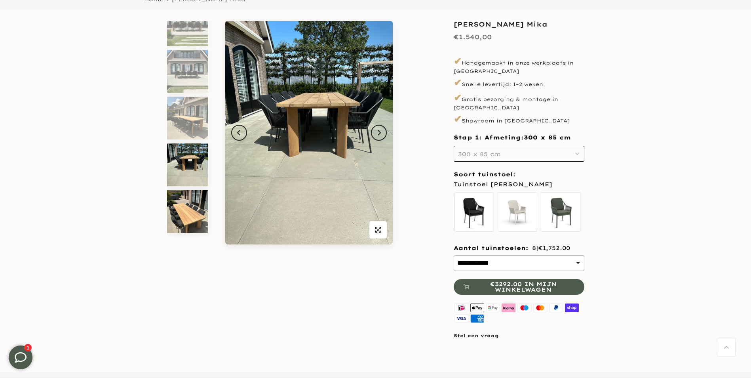
click at [187, 197] on img at bounding box center [187, 211] width 41 height 43
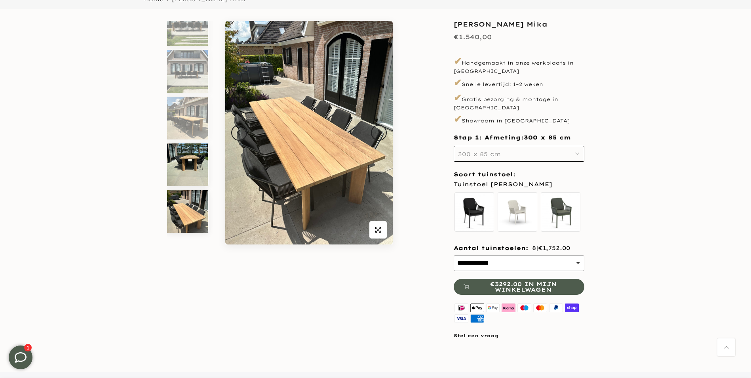
click at [188, 158] on img at bounding box center [187, 164] width 41 height 43
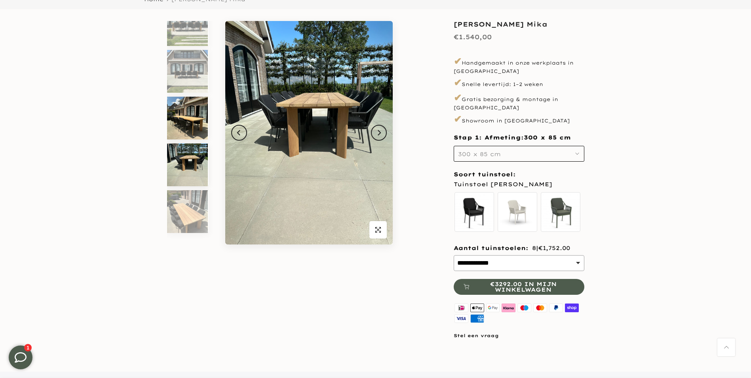
click at [190, 128] on img at bounding box center [187, 118] width 41 height 43
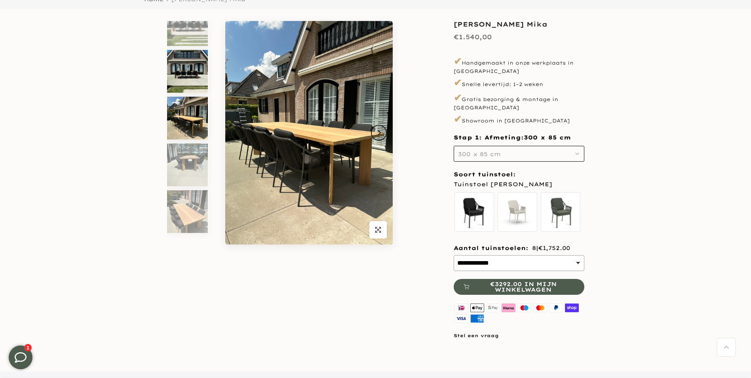
click at [196, 69] on img at bounding box center [187, 71] width 41 height 43
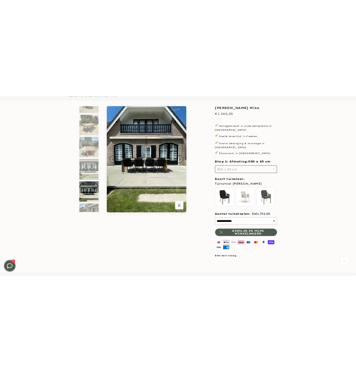
scroll to position [0, 0]
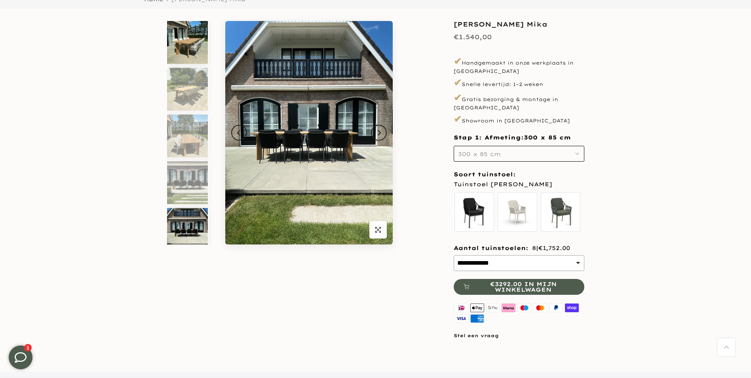
click at [191, 51] on img at bounding box center [187, 42] width 41 height 43
